Goal: Check status: Check status

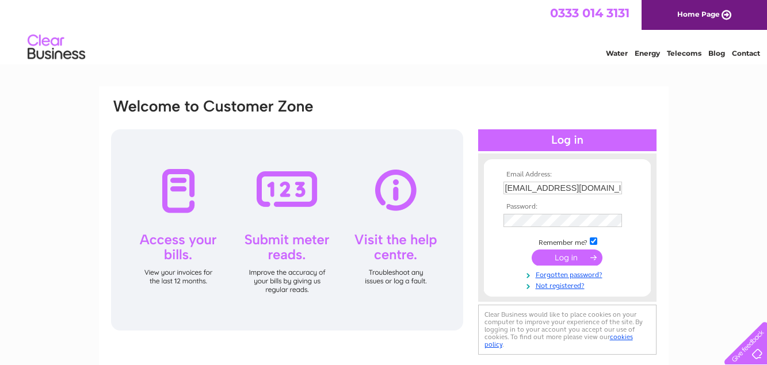
click at [573, 262] on input "submit" at bounding box center [566, 258] width 71 height 16
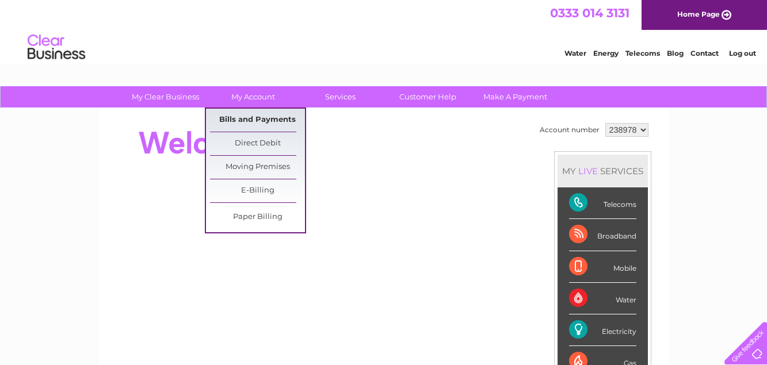
click at [251, 120] on link "Bills and Payments" at bounding box center [257, 120] width 95 height 23
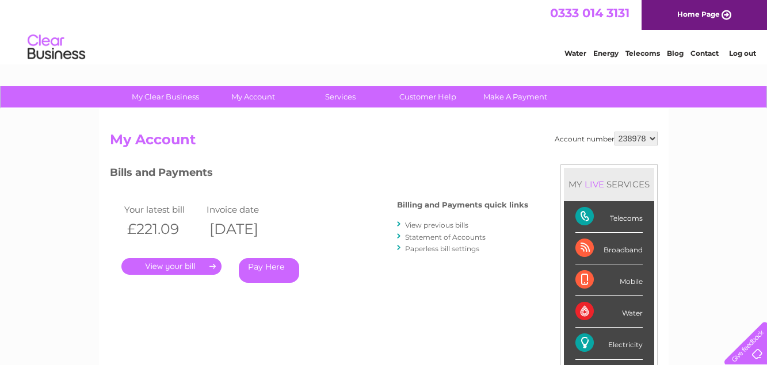
click at [171, 268] on link "." at bounding box center [171, 266] width 100 height 17
